Goal: Transaction & Acquisition: Purchase product/service

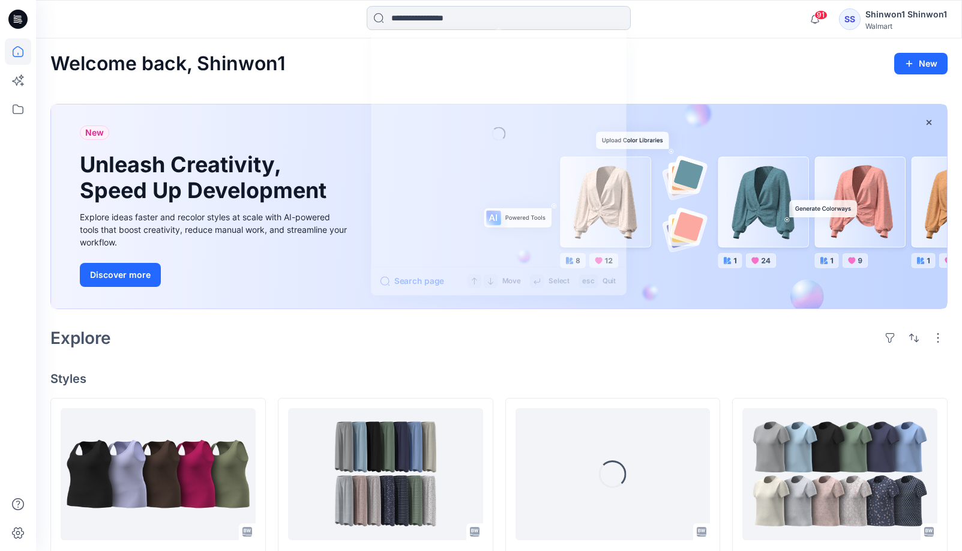
click at [492, 16] on input at bounding box center [499, 18] width 264 height 24
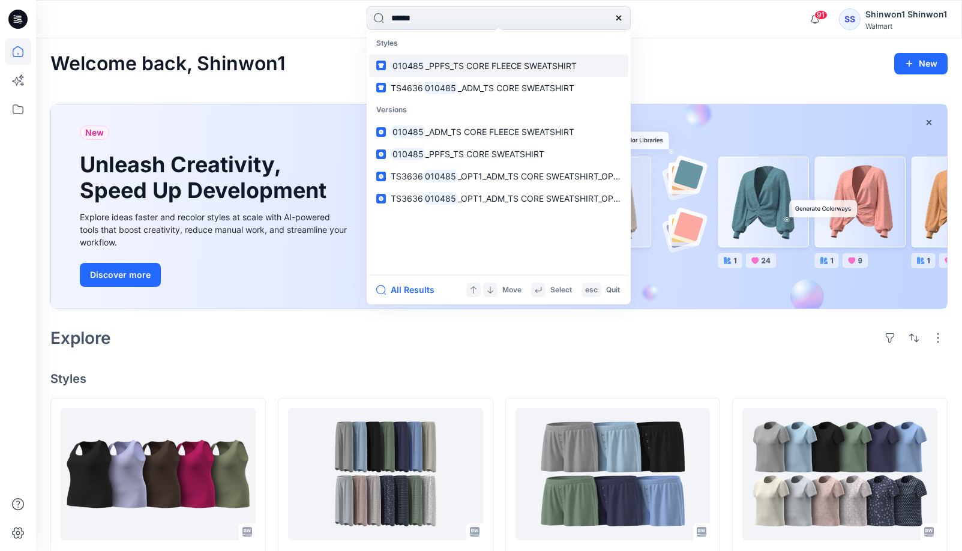
type input "******"
click at [541, 70] on span "_PPFS_TS CORE FLEECE SWEATSHIRT" at bounding box center [500, 66] width 151 height 10
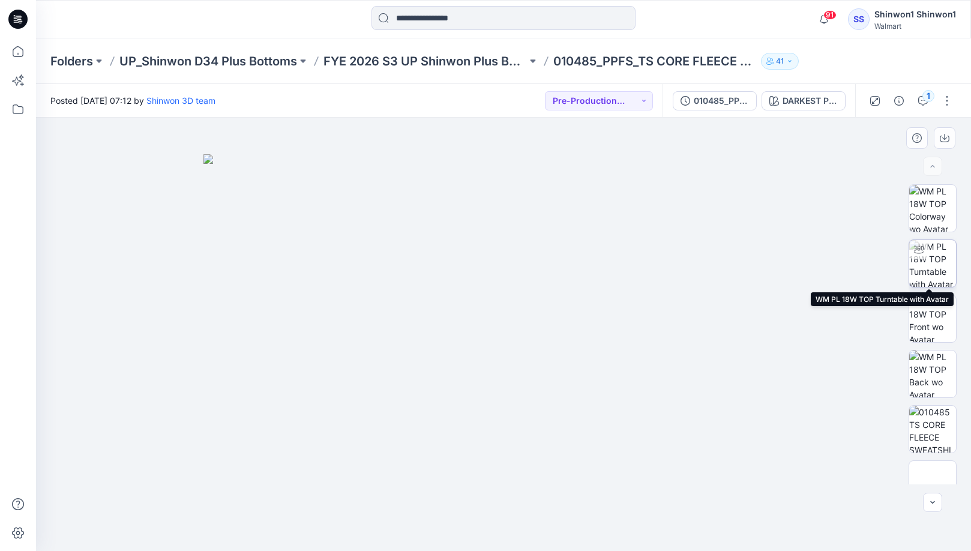
click at [920, 265] on img at bounding box center [932, 263] width 47 height 47
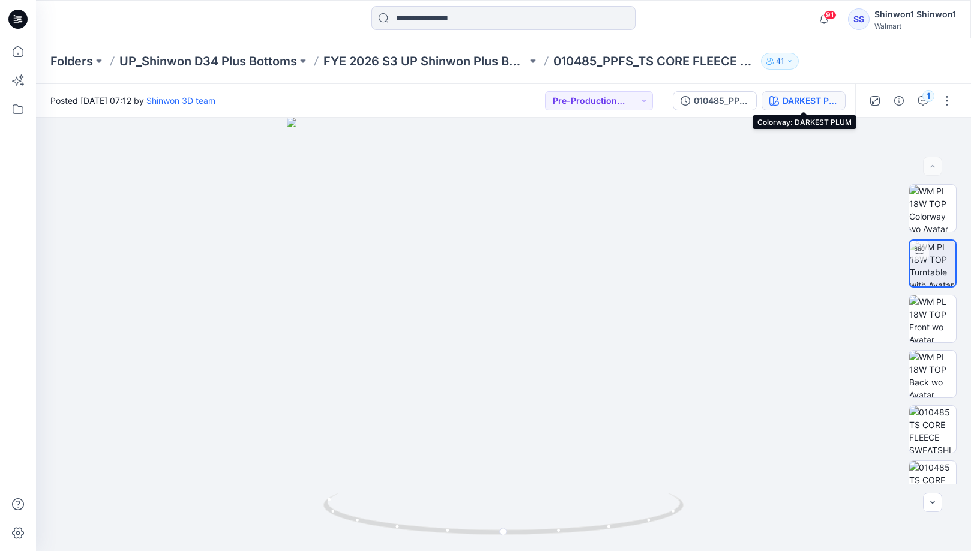
click at [805, 104] on div "DARKEST PLUM" at bounding box center [809, 100] width 55 height 13
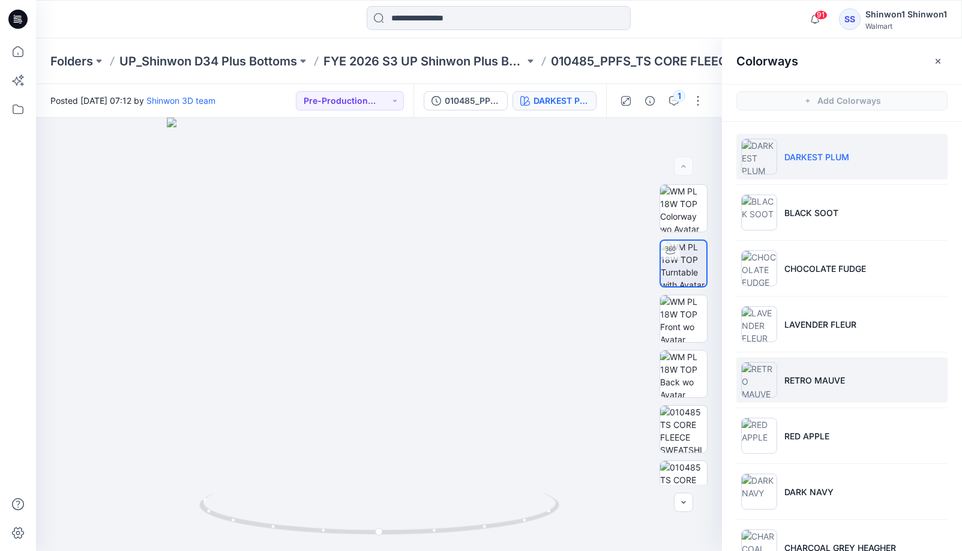
click at [842, 374] on p "RETRO MAUVE" at bounding box center [814, 380] width 61 height 13
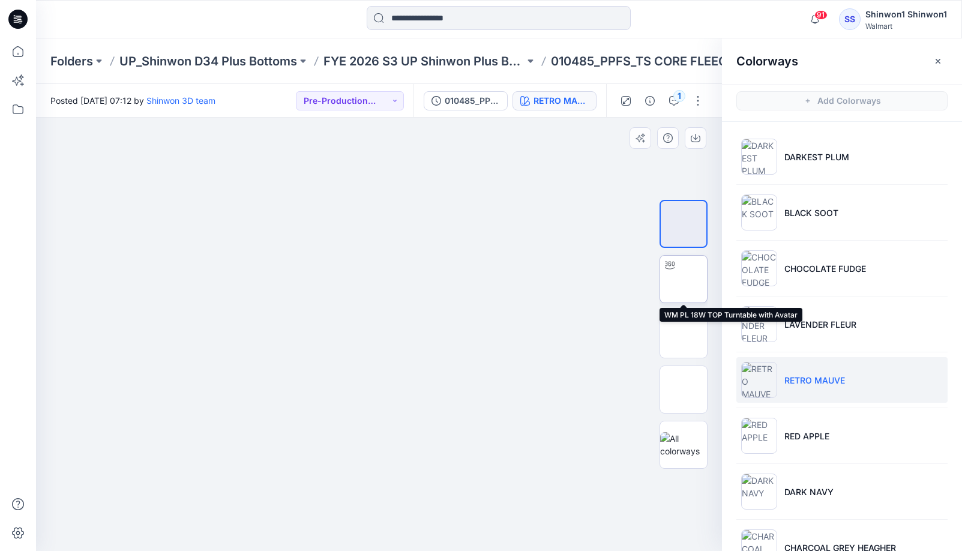
click at [683, 279] on img at bounding box center [683, 279] width 0 height 0
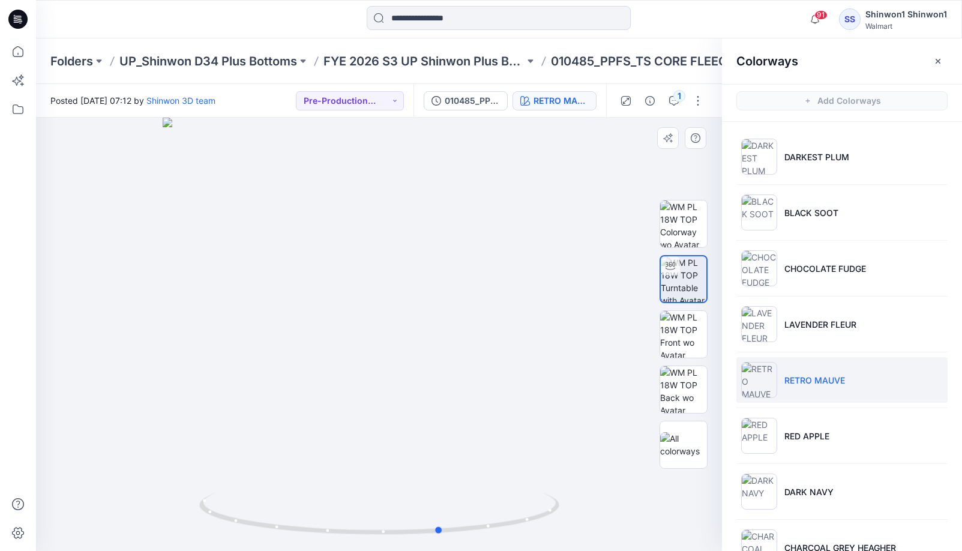
drag, startPoint x: 476, startPoint y: 368, endPoint x: 547, endPoint y: 359, distance: 72.0
click at [547, 359] on div at bounding box center [379, 334] width 686 height 433
drag, startPoint x: 438, startPoint y: 421, endPoint x: 497, endPoint y: 426, distance: 59.0
click at [497, 426] on div at bounding box center [379, 334] width 686 height 433
